Goal: Navigation & Orientation: Find specific page/section

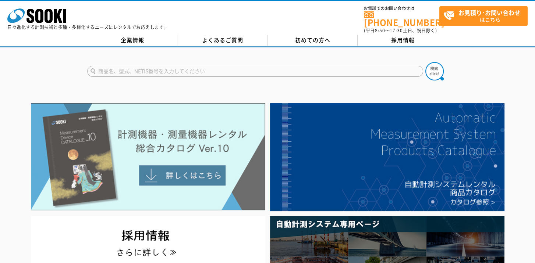
click at [157, 145] on img at bounding box center [148, 156] width 234 height 107
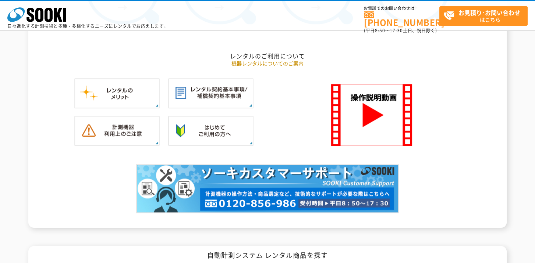
scroll to position [773, 0]
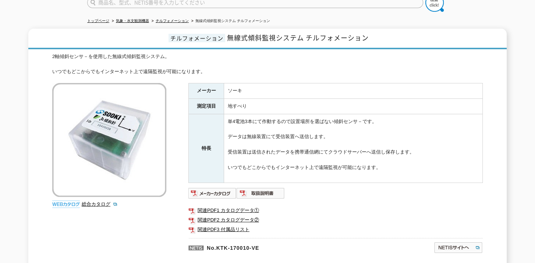
scroll to position [74, 0]
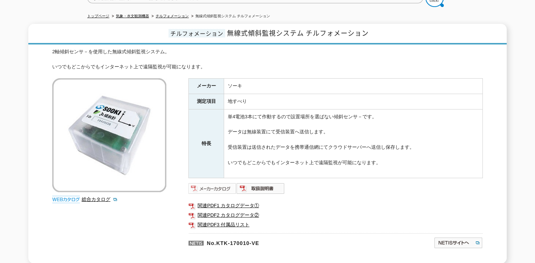
click at [203, 185] on img at bounding box center [212, 189] width 48 height 12
